Goal: Find specific page/section: Find specific page/section

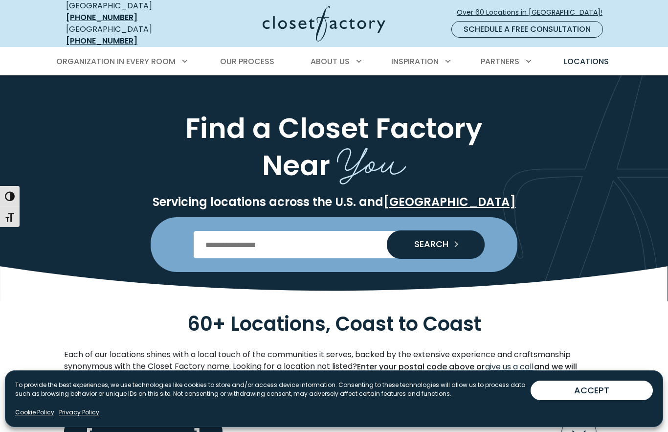
click at [258, 232] on input "Enter Postal Code" at bounding box center [334, 244] width 281 height 27
type input "*****"
click at [454, 245] on button "SEARCH" at bounding box center [436, 244] width 98 height 27
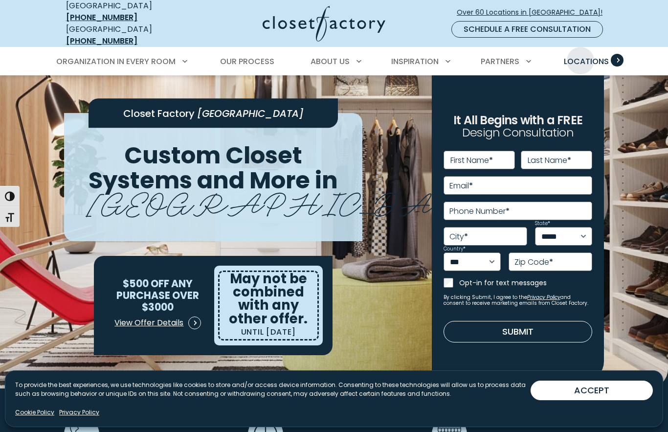
click at [580, 48] on link "Locations" at bounding box center [586, 61] width 65 height 27
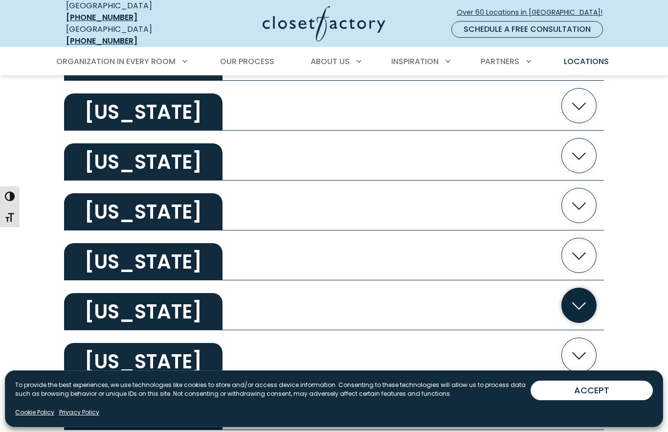
scroll to position [380, 0]
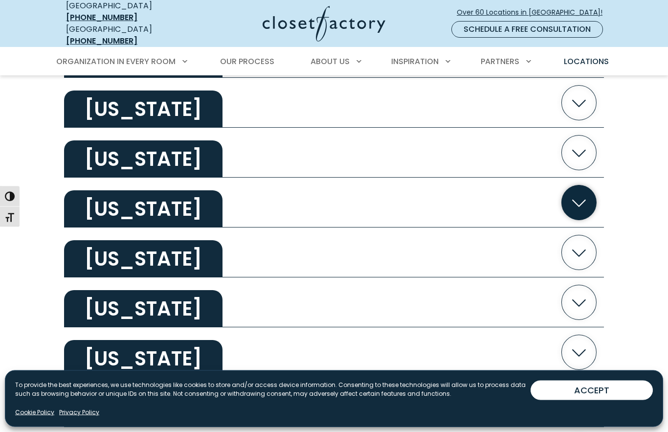
click at [125, 201] on h2 "California" at bounding box center [143, 209] width 158 height 37
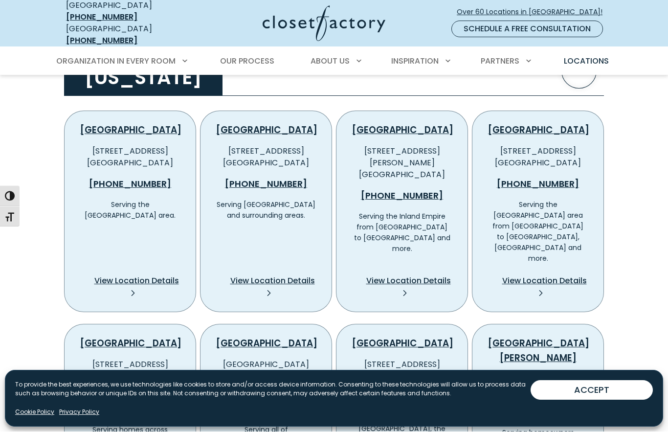
scroll to position [512, 0]
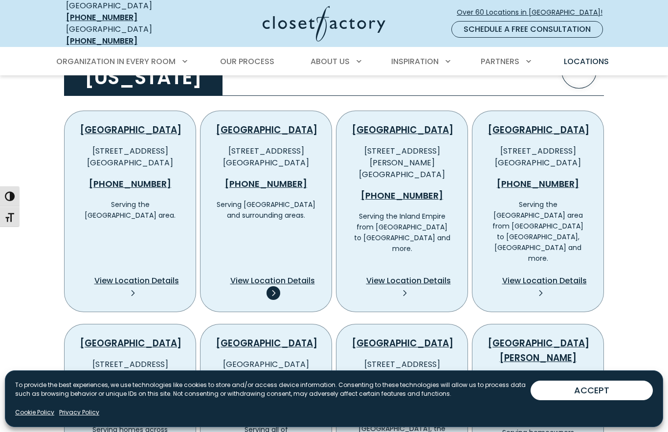
click at [275, 286] on icon at bounding box center [273, 293] width 14 height 14
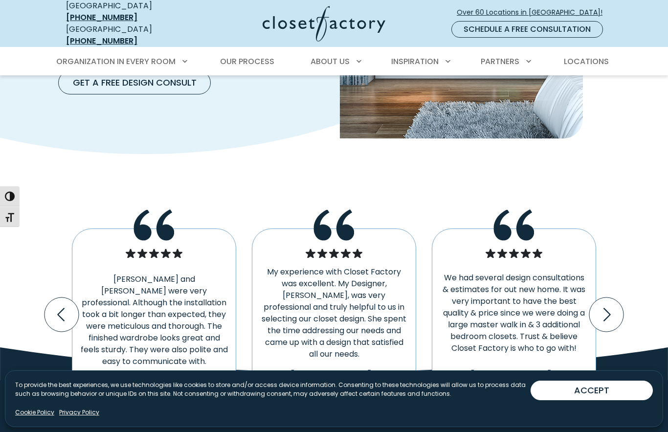
scroll to position [1750, 0]
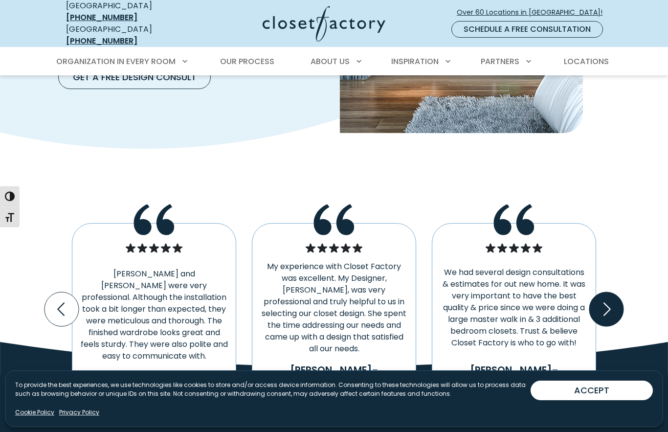
click at [610, 302] on icon "Next slide" at bounding box center [606, 308] width 7 height 13
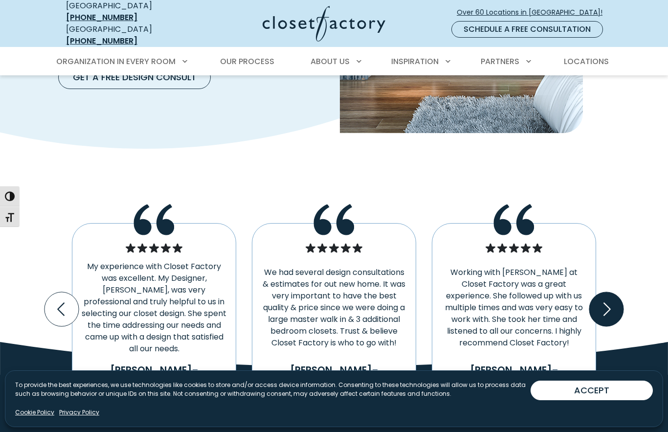
click at [610, 302] on icon "Next slide" at bounding box center [606, 308] width 7 height 13
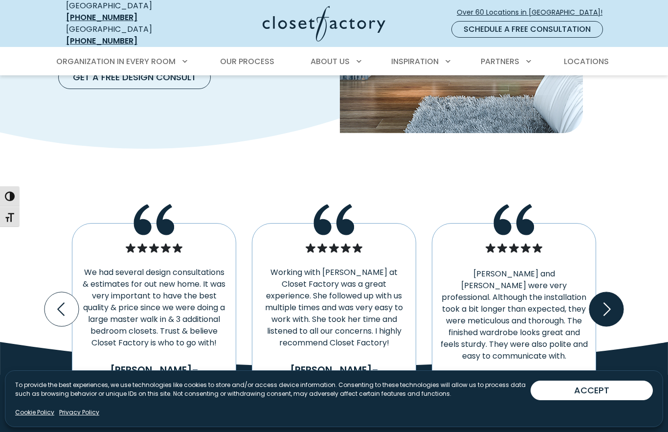
click at [610, 292] on icon "Next slide" at bounding box center [606, 309] width 34 height 34
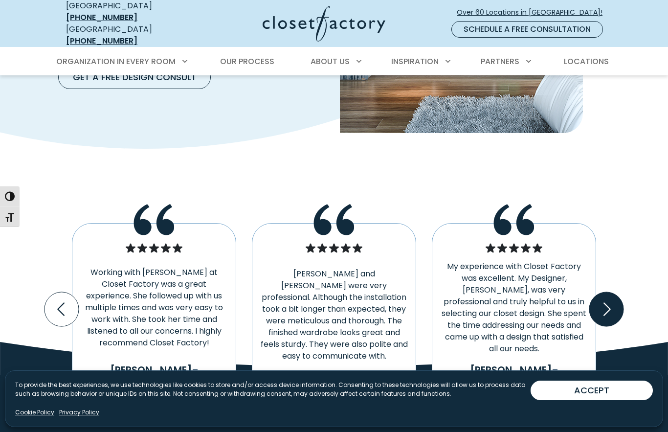
click at [610, 292] on icon "Next slide" at bounding box center [606, 309] width 34 height 34
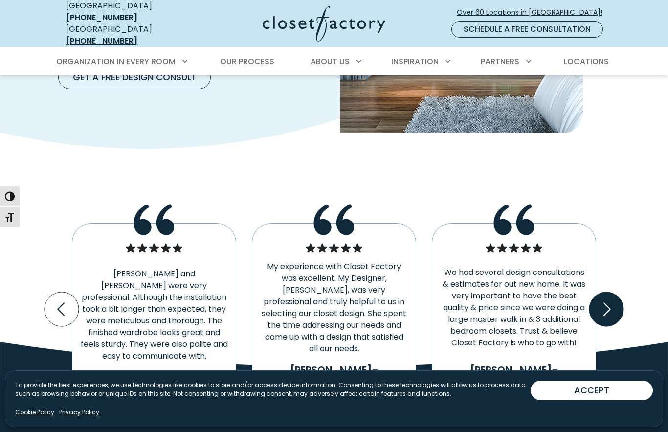
click at [610, 292] on icon "Next slide" at bounding box center [606, 309] width 34 height 34
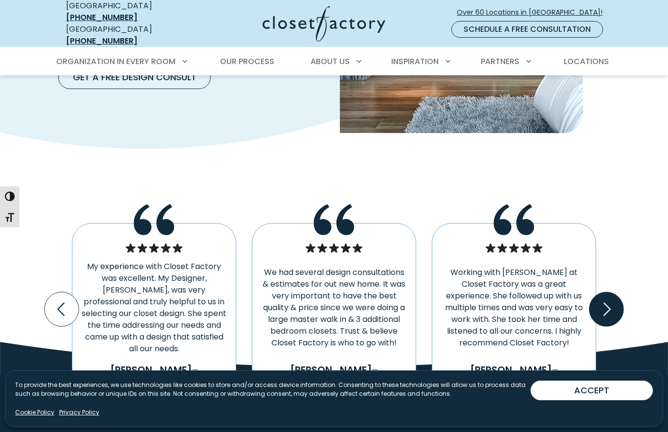
click at [610, 292] on icon "Next slide" at bounding box center [606, 309] width 34 height 34
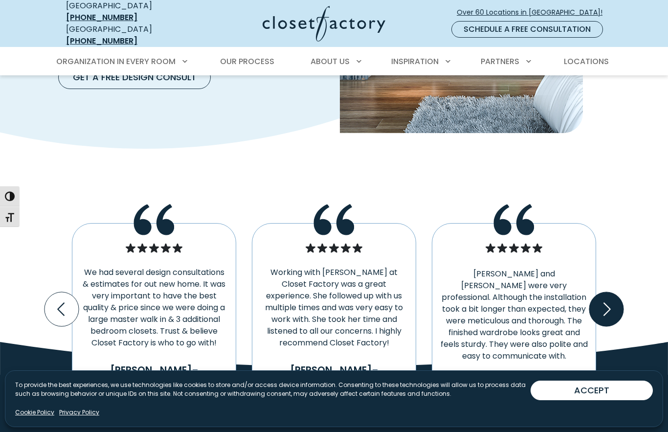
click at [610, 292] on icon "Next slide" at bounding box center [606, 309] width 34 height 34
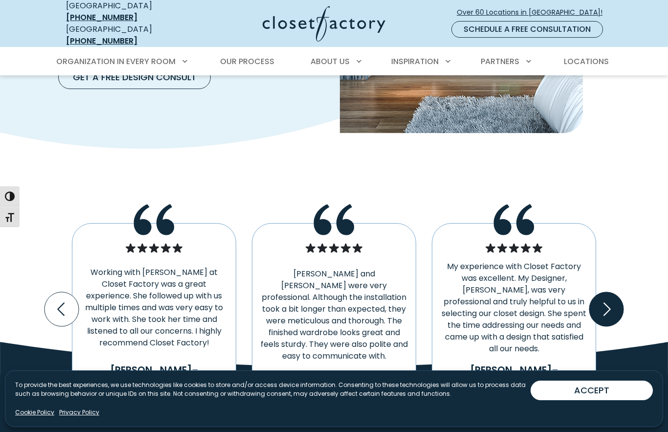
click at [610, 292] on icon "Next slide" at bounding box center [606, 309] width 34 height 34
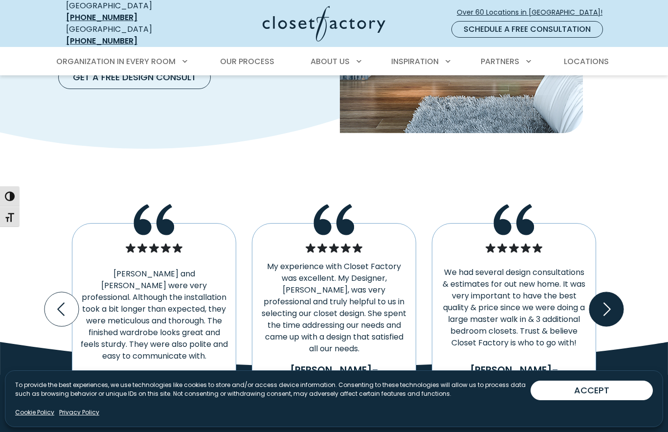
click at [610, 292] on icon "Next slide" at bounding box center [606, 309] width 34 height 34
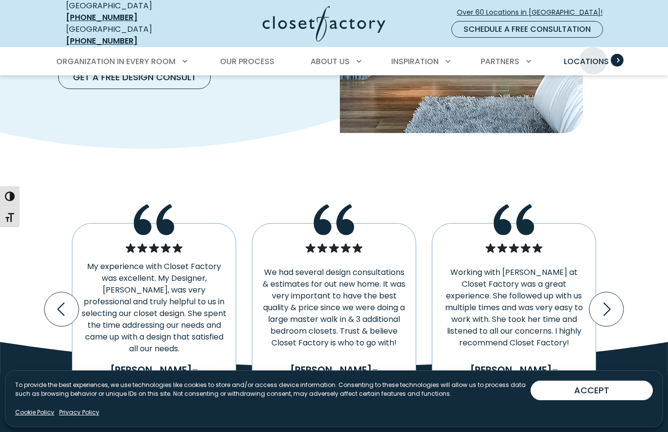
click at [593, 56] on span "Locations" at bounding box center [586, 61] width 45 height 11
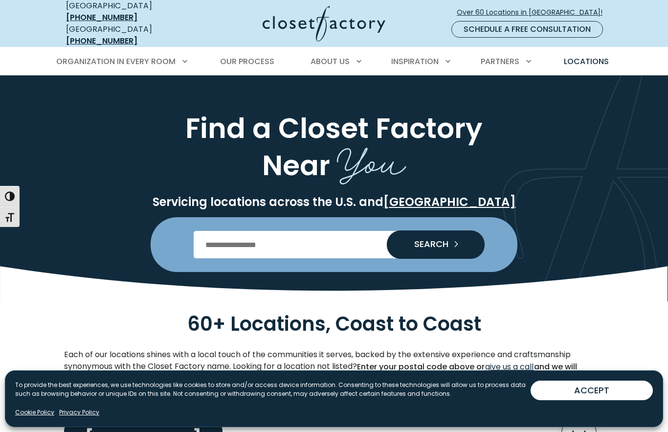
click at [351, 240] on input "Enter Postal Code" at bounding box center [334, 244] width 281 height 27
type input "*****"
click at [442, 243] on button "SEARCH" at bounding box center [436, 244] width 98 height 27
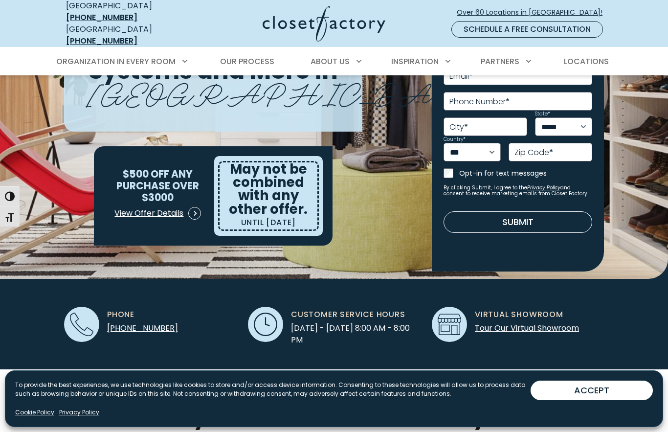
scroll to position [111, 0]
